Goal: Transaction & Acquisition: Purchase product/service

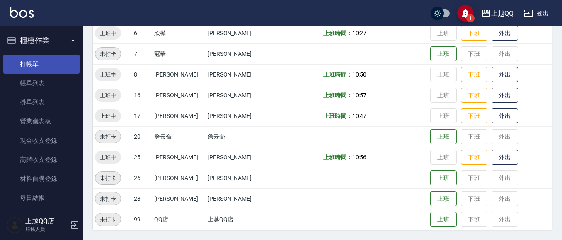
click at [51, 61] on link "打帳單" at bounding box center [41, 64] width 76 height 19
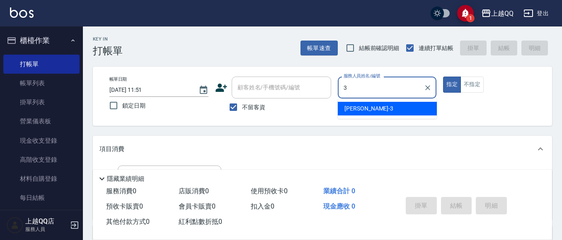
type input "佩怡-3"
type button "true"
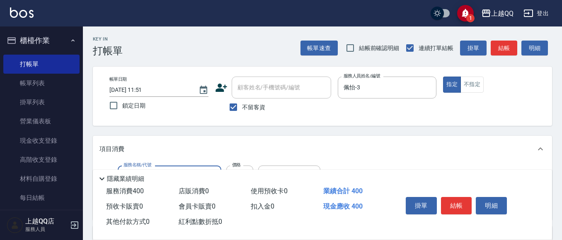
type input "指定單剪(203)"
type input "300"
click at [471, 205] on button "結帳" at bounding box center [456, 205] width 31 height 17
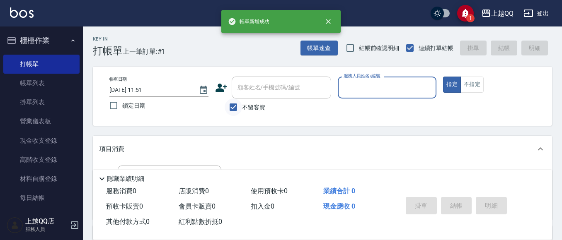
click at [236, 104] on input "不留客資" at bounding box center [233, 107] width 17 height 17
checkbox input "false"
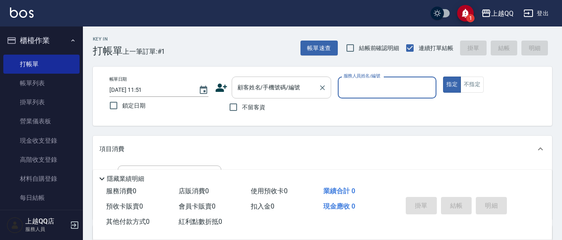
click at [238, 88] on div "顧客姓名/手機號碼/編號 顧客姓名/手機號碼/編號" at bounding box center [281, 88] width 99 height 22
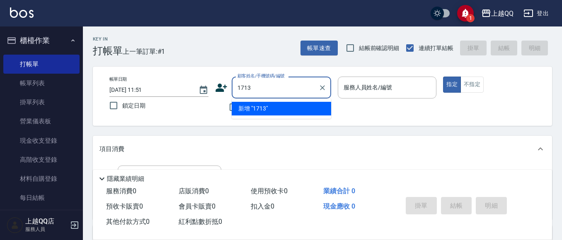
type input "1713"
click at [443, 77] on button "指定" at bounding box center [452, 85] width 18 height 16
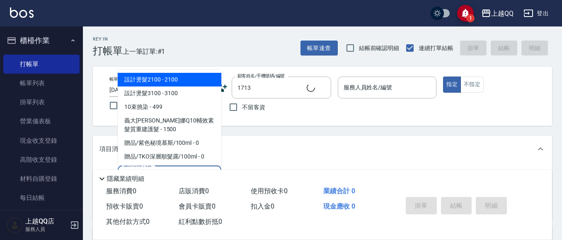
type input "101"
type input "[PERSON_NAME]/0916567756/1713"
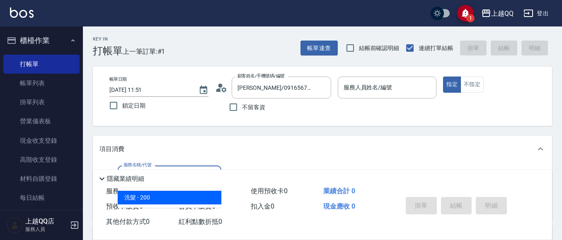
type input "佩怡-3"
type input "洗髮(101)"
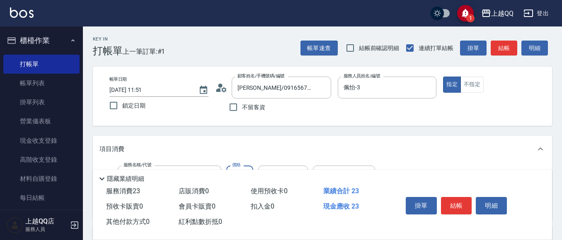
type input "230"
type input "[PERSON_NAME]-25"
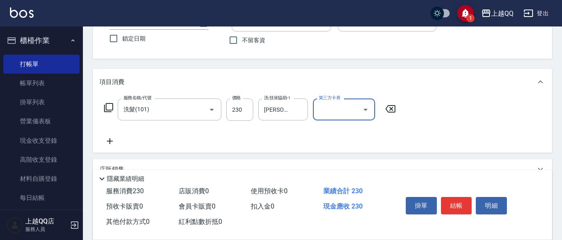
scroll to position [83, 0]
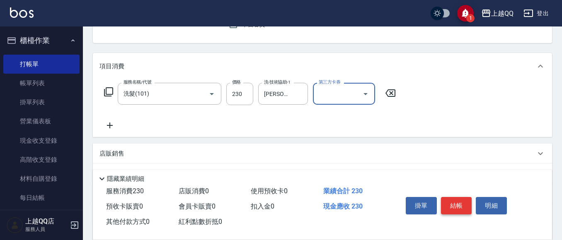
click at [450, 207] on button "結帳" at bounding box center [456, 205] width 31 height 17
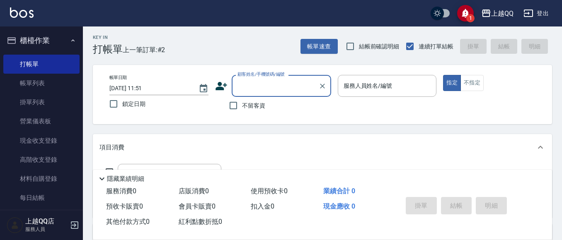
scroll to position [0, 0]
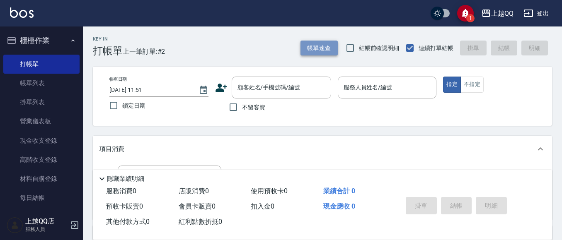
click at [318, 48] on button "帳單速查" at bounding box center [319, 48] width 37 height 15
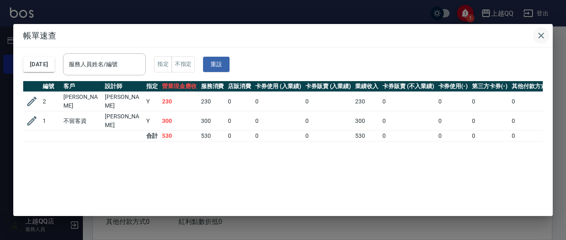
click at [545, 39] on icon "button" at bounding box center [541, 36] width 10 height 10
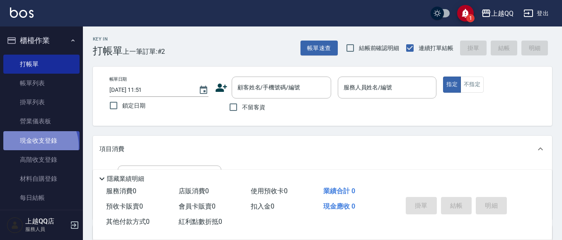
click at [34, 146] on link "現金收支登錄" at bounding box center [41, 140] width 76 height 19
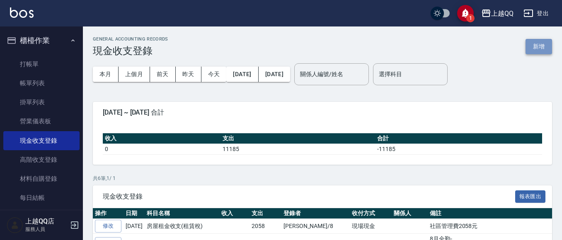
click at [528, 48] on button "新增" at bounding box center [539, 46] width 27 height 15
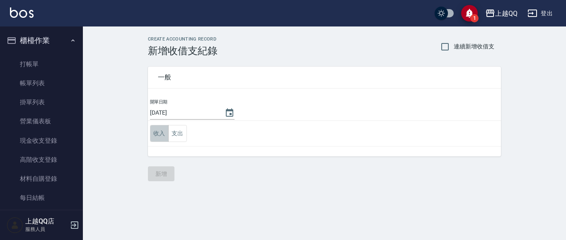
click at [155, 132] on button "收入" at bounding box center [159, 133] width 19 height 17
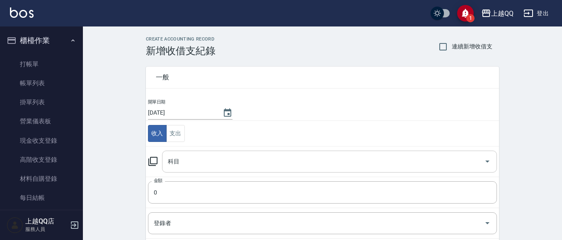
click at [228, 156] on input "科目" at bounding box center [323, 162] width 315 height 15
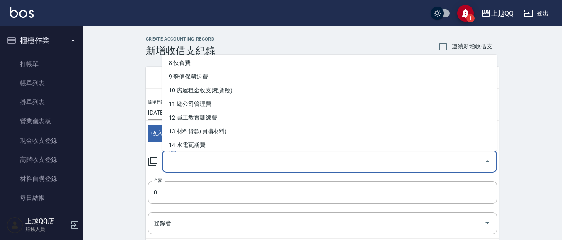
scroll to position [124, 0]
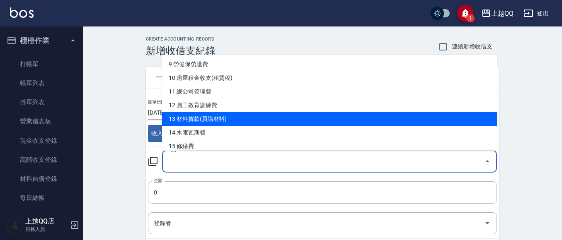
click at [230, 121] on li "13 材料貨款(員購材料)" at bounding box center [329, 119] width 335 height 14
type input "13 材料貨款(員購材料)"
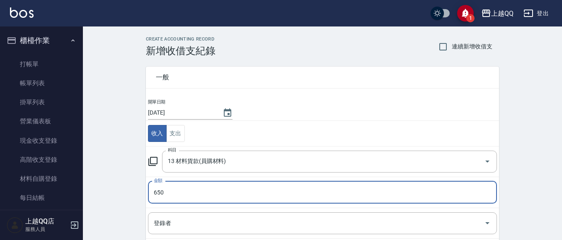
type input "650"
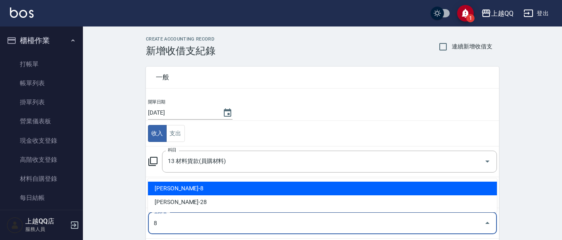
type input "[PERSON_NAME]-8"
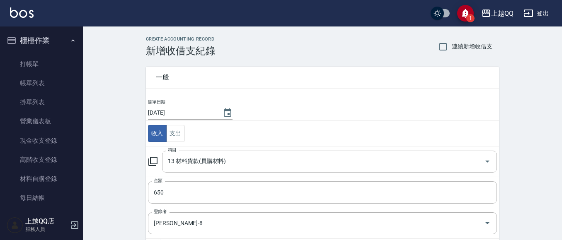
scroll to position [126, 0]
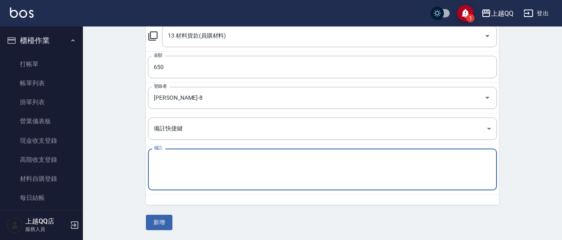
click at [181, 175] on textarea "備註" at bounding box center [322, 170] width 337 height 28
type textarea "幸福店頭皮"
click at [164, 221] on button "新增" at bounding box center [159, 222] width 27 height 15
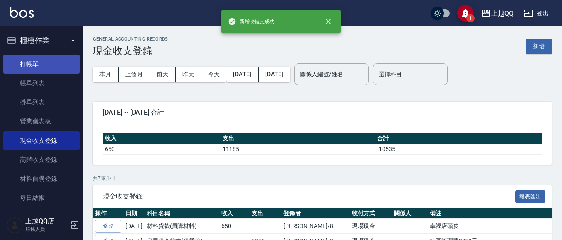
click at [33, 61] on link "打帳單" at bounding box center [41, 64] width 76 height 19
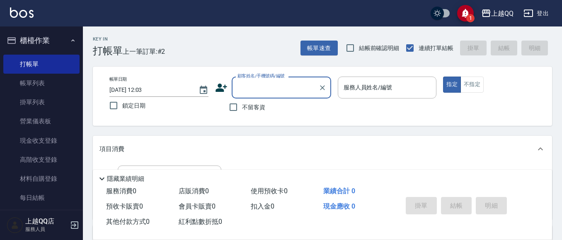
scroll to position [57, 0]
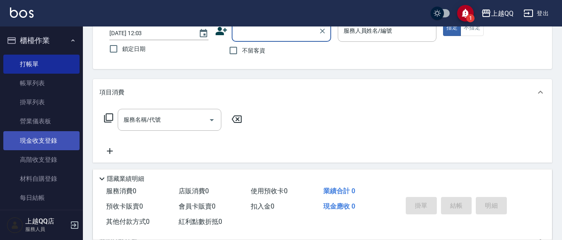
click at [60, 143] on link "現金收支登錄" at bounding box center [41, 140] width 76 height 19
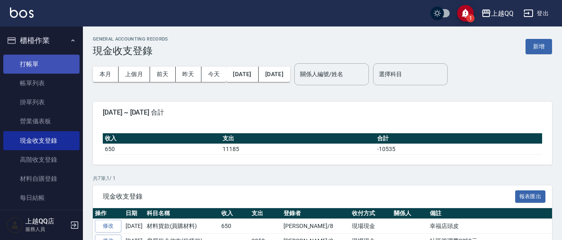
click at [35, 67] on link "打帳單" at bounding box center [41, 64] width 76 height 19
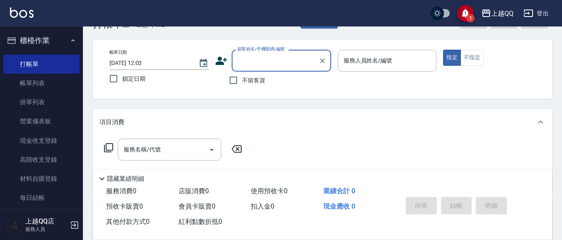
scroll to position [41, 0]
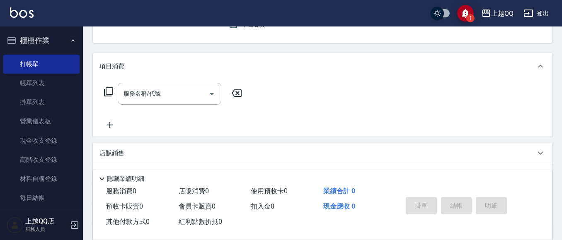
type input "[PERSON_NAME]/0910015771/1303"
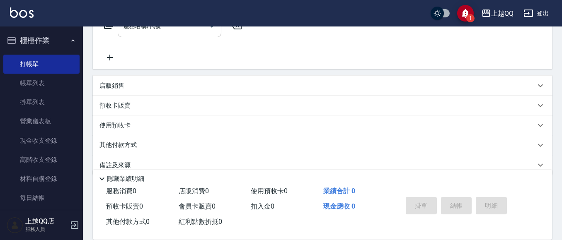
type input "欣樺-6"
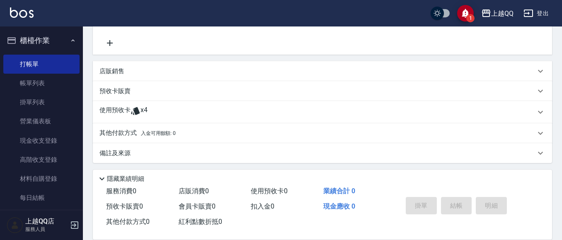
click at [107, 106] on p "使用預收卡" at bounding box center [114, 112] width 31 height 12
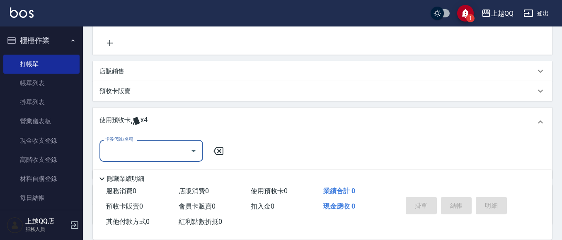
scroll to position [0, 0]
click at [145, 150] on input "卡券代號/名稱" at bounding box center [145, 151] width 84 height 15
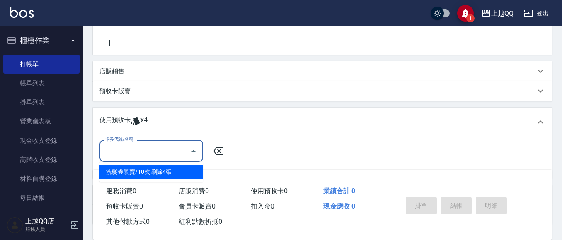
click at [165, 169] on div "洗髮券販賣/10次 剩餘4張" at bounding box center [151, 172] width 104 height 14
type input "洗髮券販賣/10次"
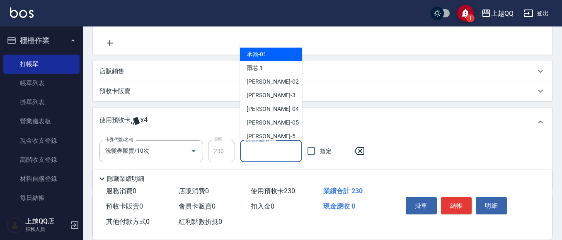
drag, startPoint x: 254, startPoint y: 151, endPoint x: 282, endPoint y: 21, distance: 133.2
click at [256, 150] on input "洗-技術協助-1" at bounding box center [271, 151] width 55 height 15
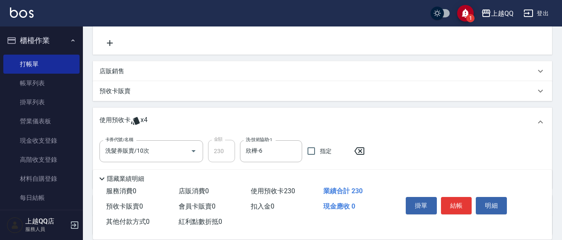
drag, startPoint x: 291, startPoint y: 149, endPoint x: 319, endPoint y: 131, distance: 33.4
click at [295, 145] on div at bounding box center [293, 152] width 11 height 22
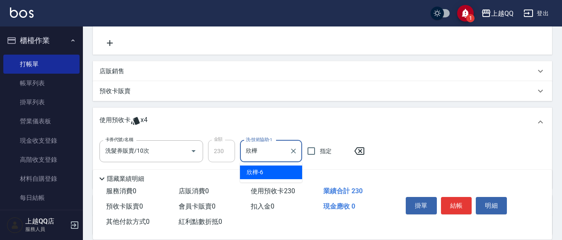
type input "欣"
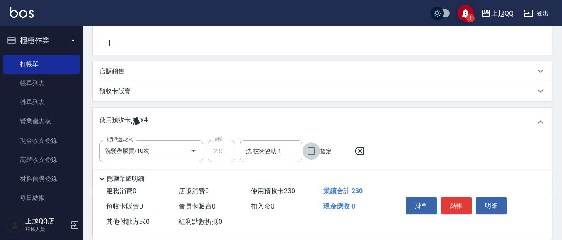
drag, startPoint x: 249, startPoint y: 154, endPoint x: 373, endPoint y: 15, distance: 186.4
click at [252, 152] on input "洗-技術協助-1" at bounding box center [271, 151] width 55 height 15
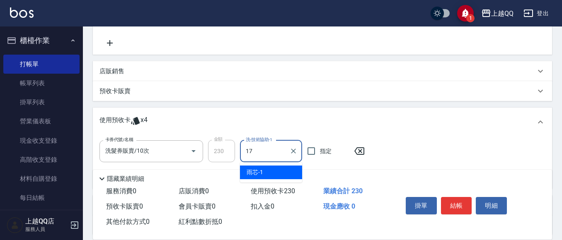
type input "心佑-17"
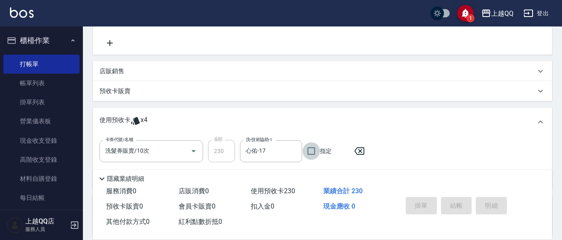
type input "[DATE] 12:04"
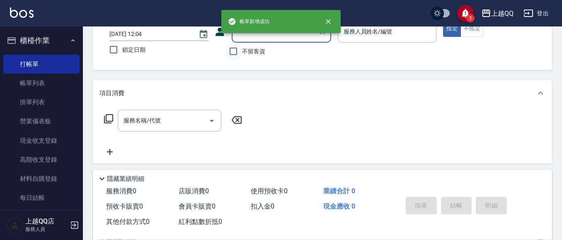
scroll to position [41, 0]
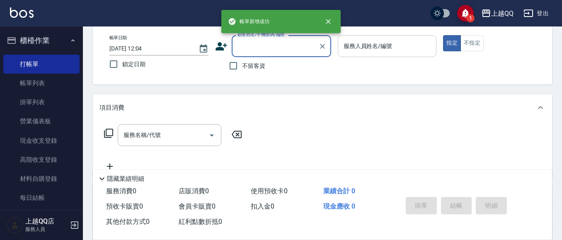
drag, startPoint x: 234, startPoint y: 68, endPoint x: 370, endPoint y: 38, distance: 139.0
click at [240, 64] on input "不留客資" at bounding box center [233, 65] width 17 height 17
checkbox input "true"
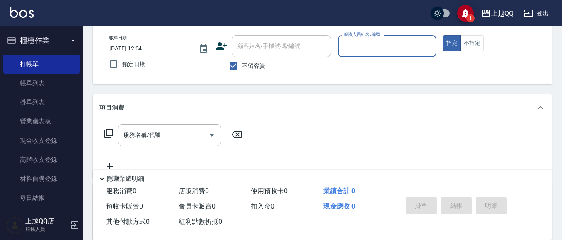
click at [374, 37] on label "服務人員姓名/編號" at bounding box center [362, 35] width 36 height 6
click at [374, 39] on input "服務人員姓名/編號" at bounding box center [388, 46] width 92 height 15
type input "6"
type button "true"
type input "欣樺-6"
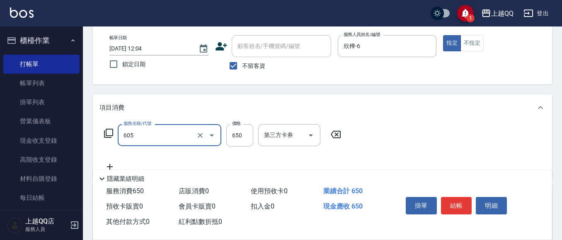
type input "[PERSON_NAME]頭皮冰鎮舒活洗髮(605)"
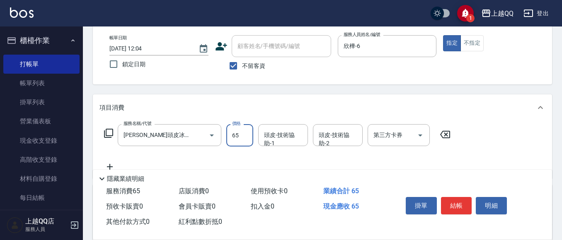
type input "650"
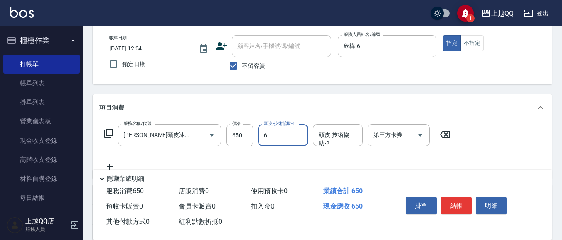
type input "欣樺-6"
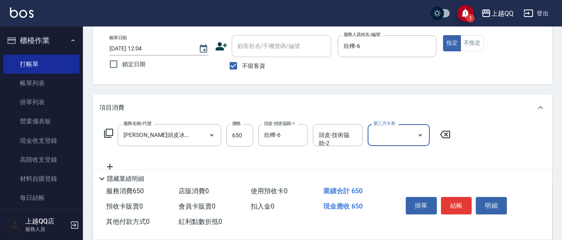
scroll to position [0, 0]
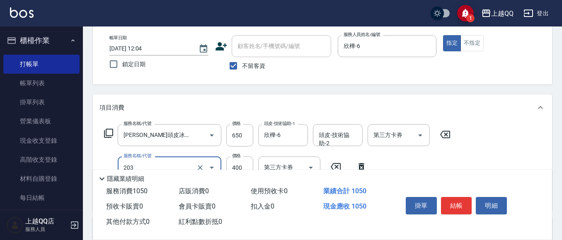
type input "指定單剪(203)"
type input "250"
